Goal: Task Accomplishment & Management: Use online tool/utility

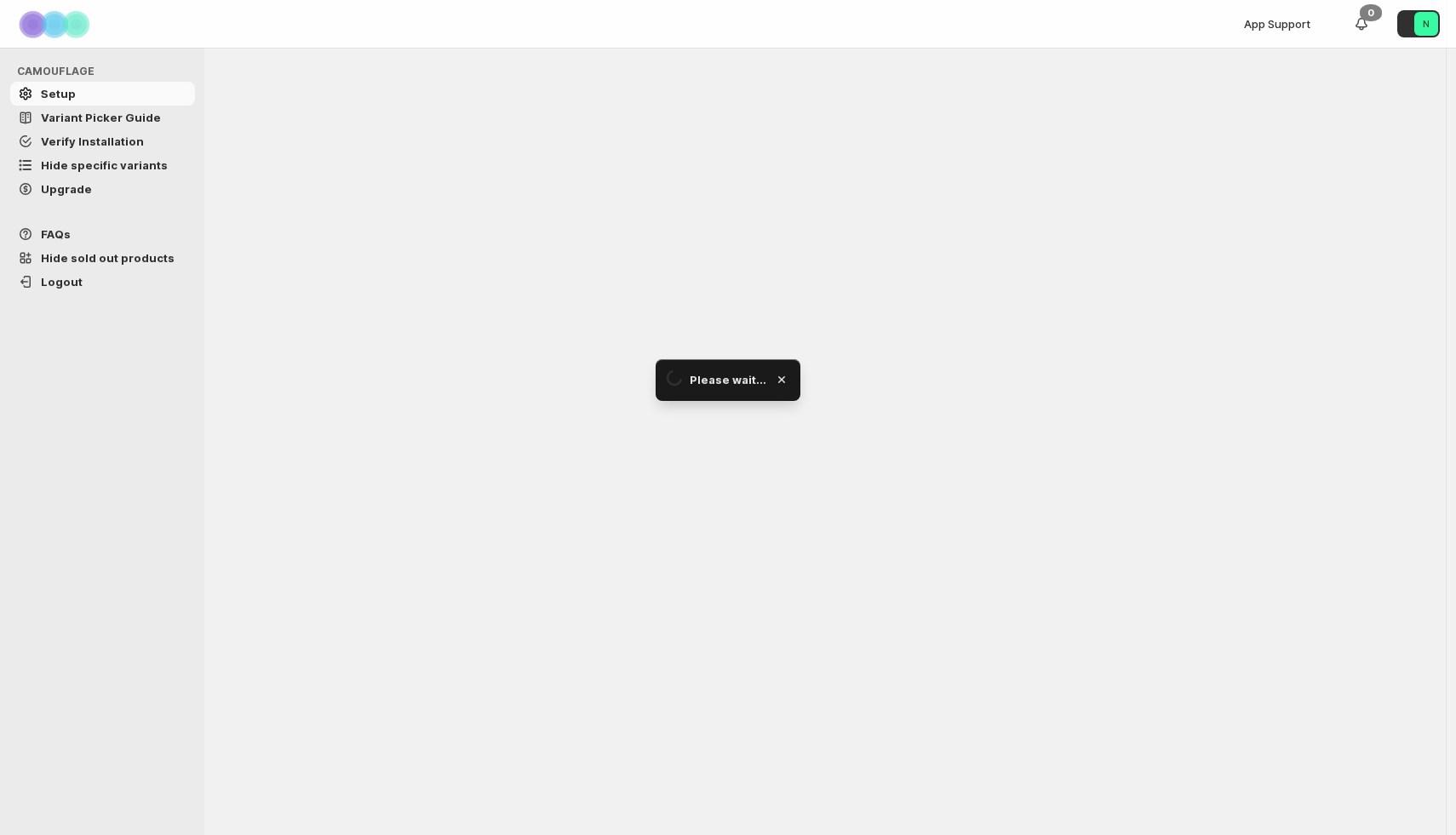
click at [115, 158] on span "Hide specific variants" at bounding box center [104, 165] width 127 height 14
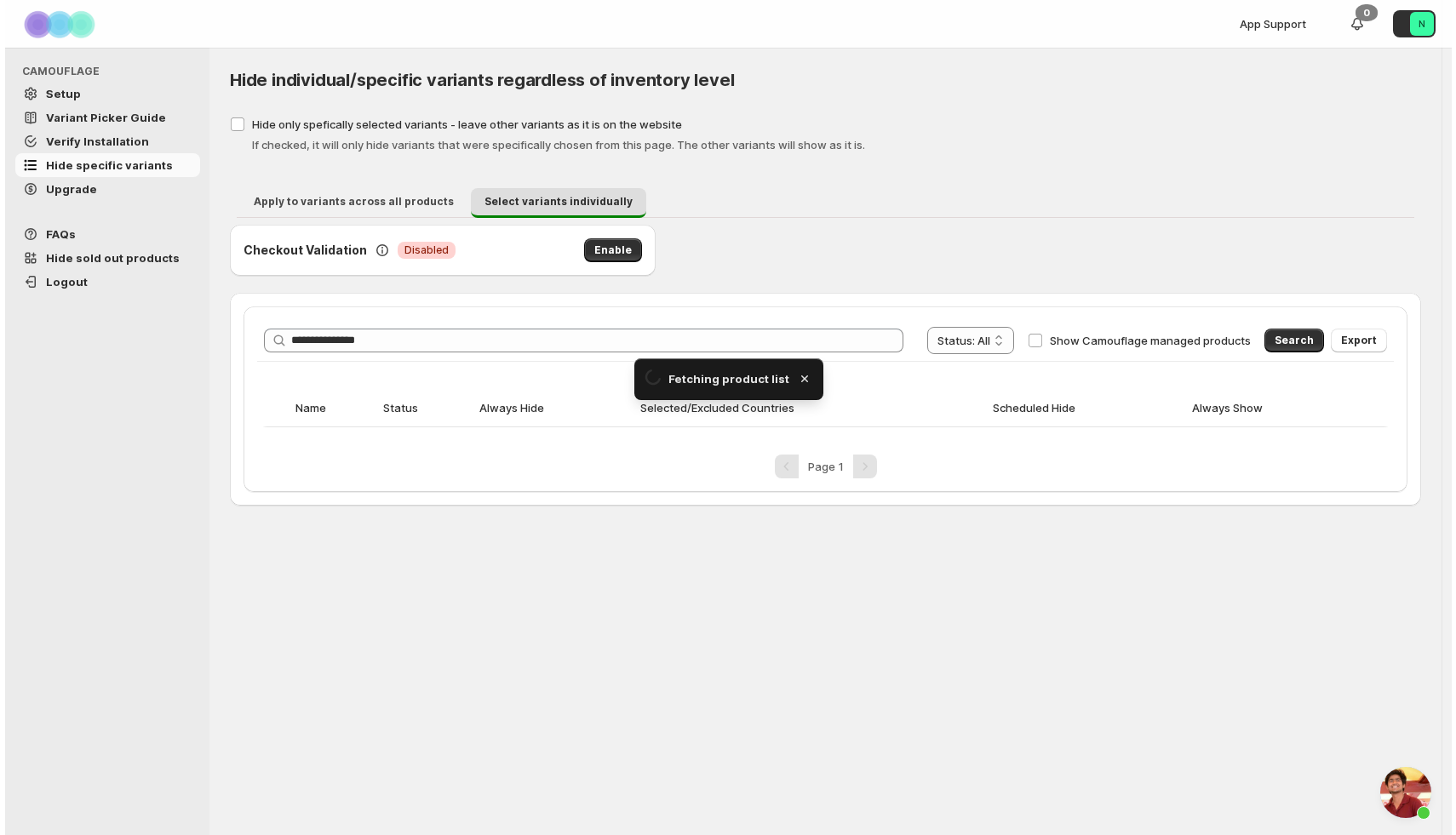
scroll to position [126, 0]
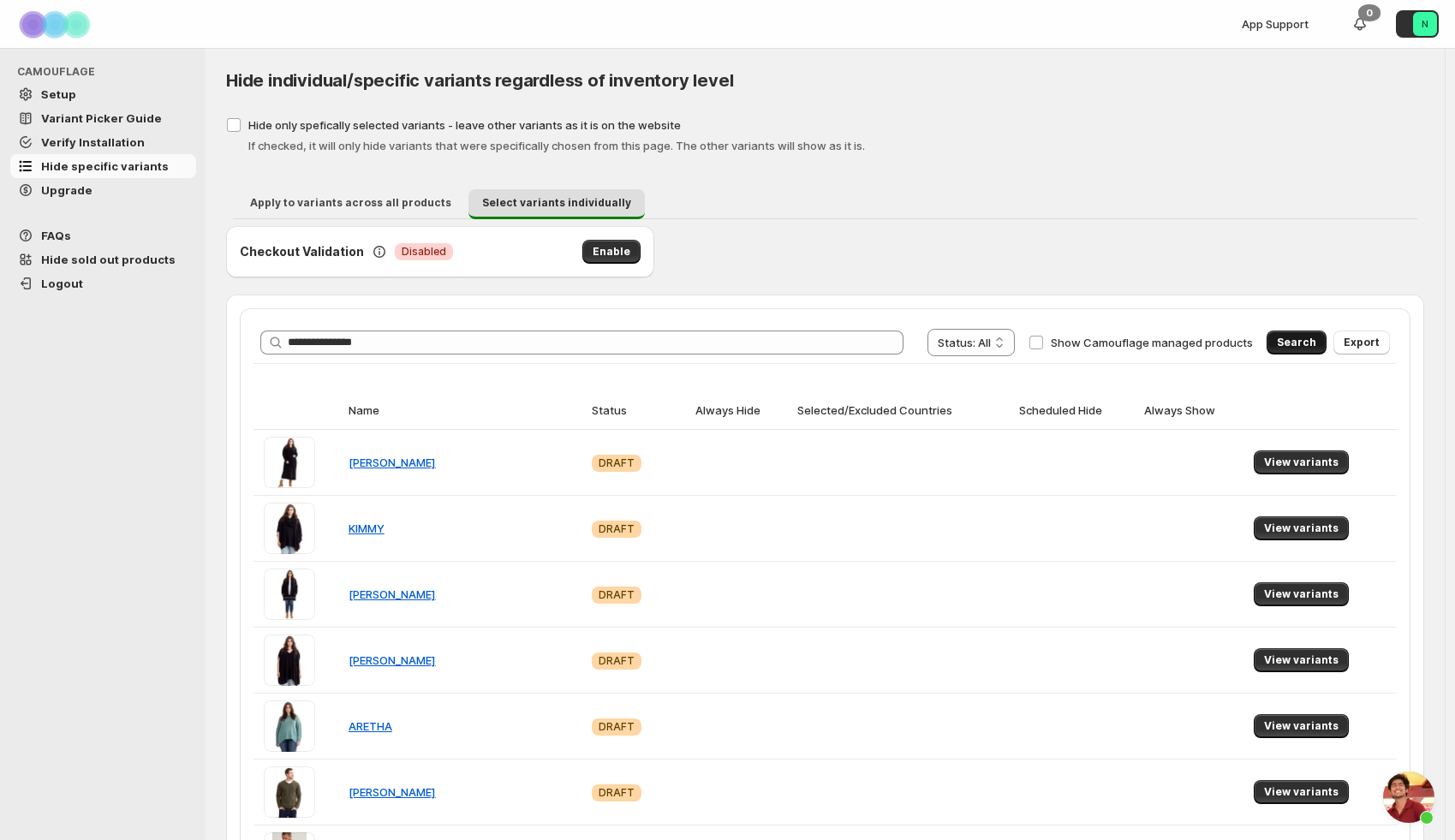
type input "**********"
click at [1305, 343] on span "Search" at bounding box center [1296, 343] width 39 height 14
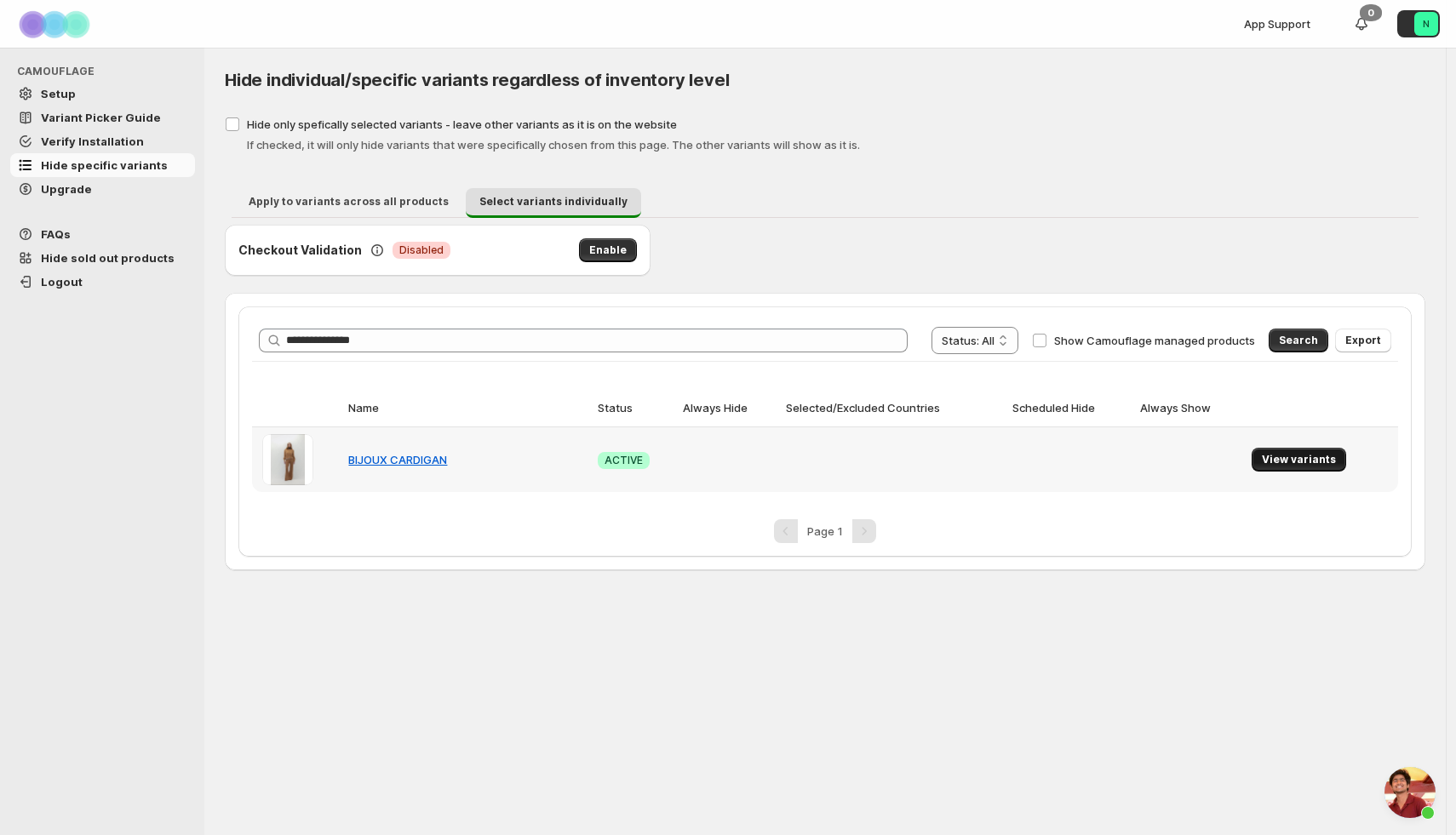
click at [1280, 468] on button "View variants" at bounding box center [1298, 460] width 94 height 24
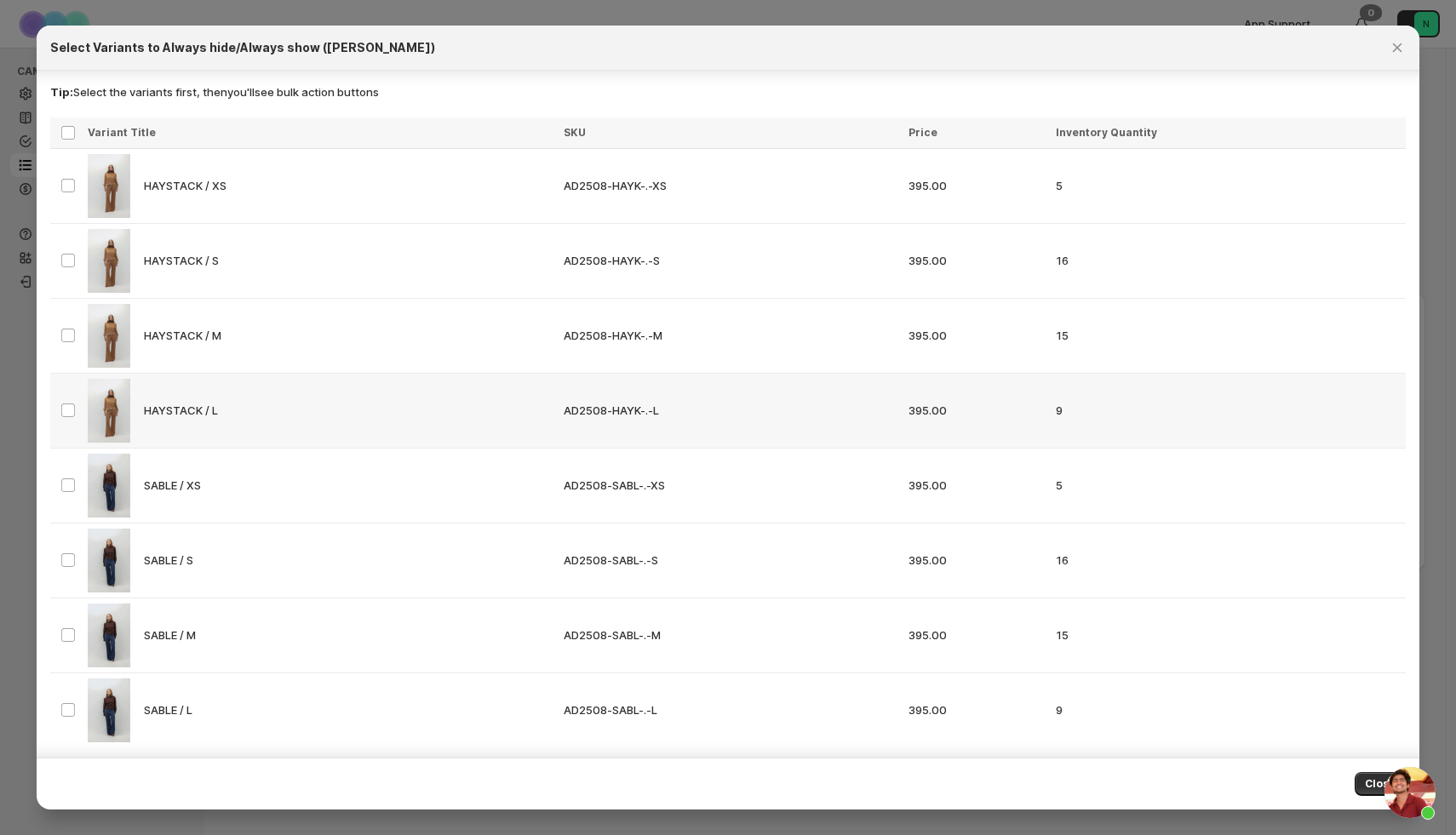
scroll to position [0, 0]
click at [1404, 49] on icon "Close" at bounding box center [1396, 47] width 17 height 17
